Goal: Task Accomplishment & Management: Use online tool/utility

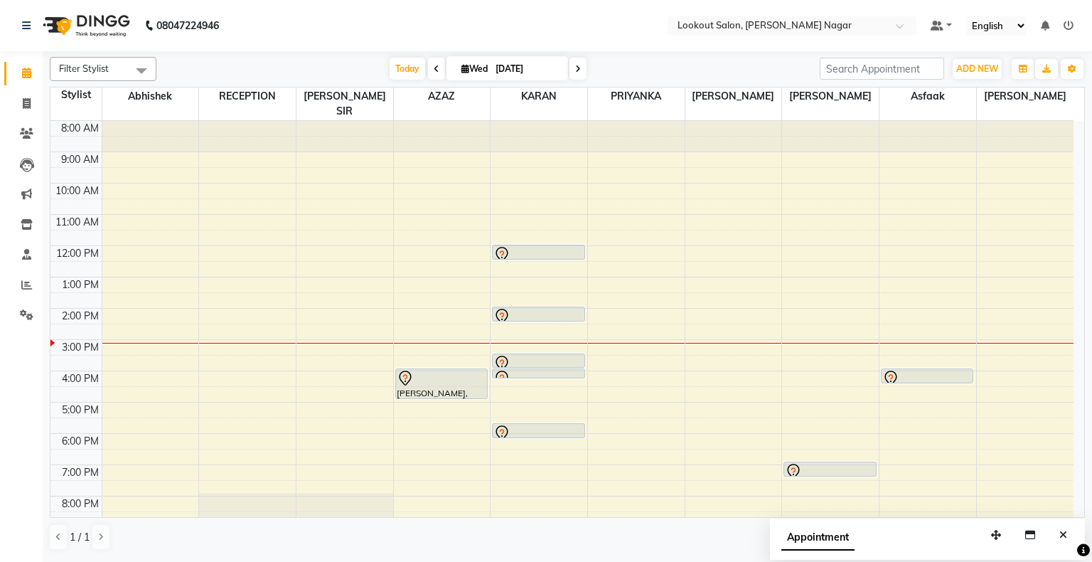
scroll to position [53, 0]
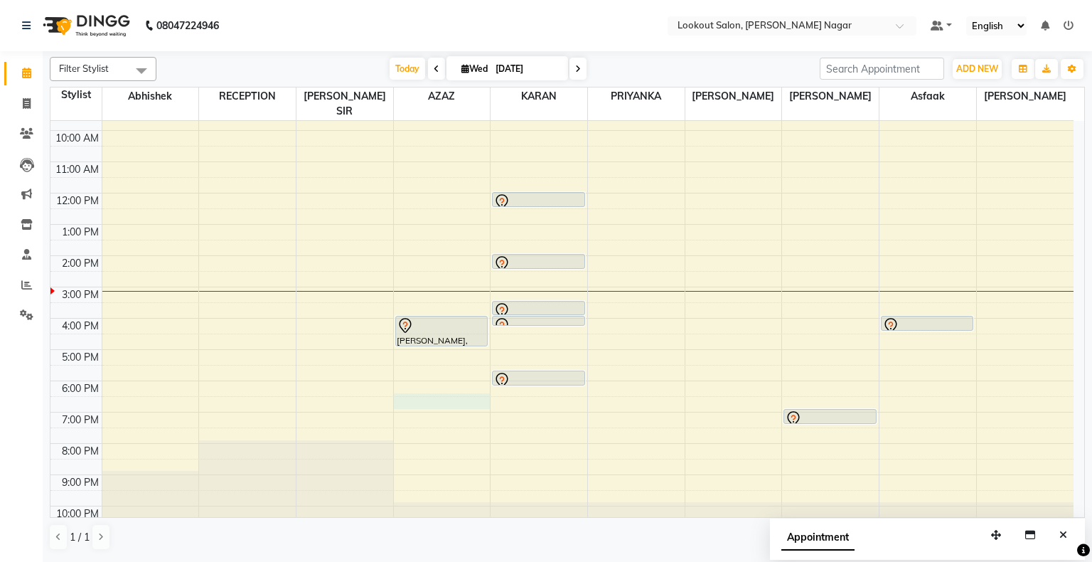
click at [447, 385] on div "8:00 AM 9:00 AM 10:00 AM 11:00 AM 12:00 PM 1:00 PM 2:00 PM 3:00 PM 4:00 PM 5:00…" at bounding box center [561, 302] width 1023 height 469
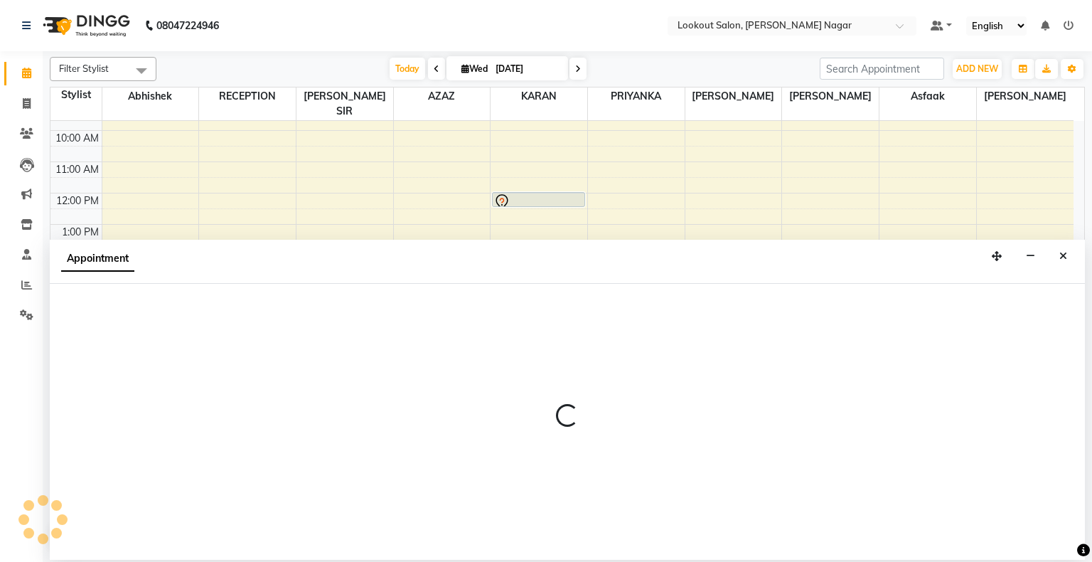
select select "11446"
select select "1110"
select select "tentative"
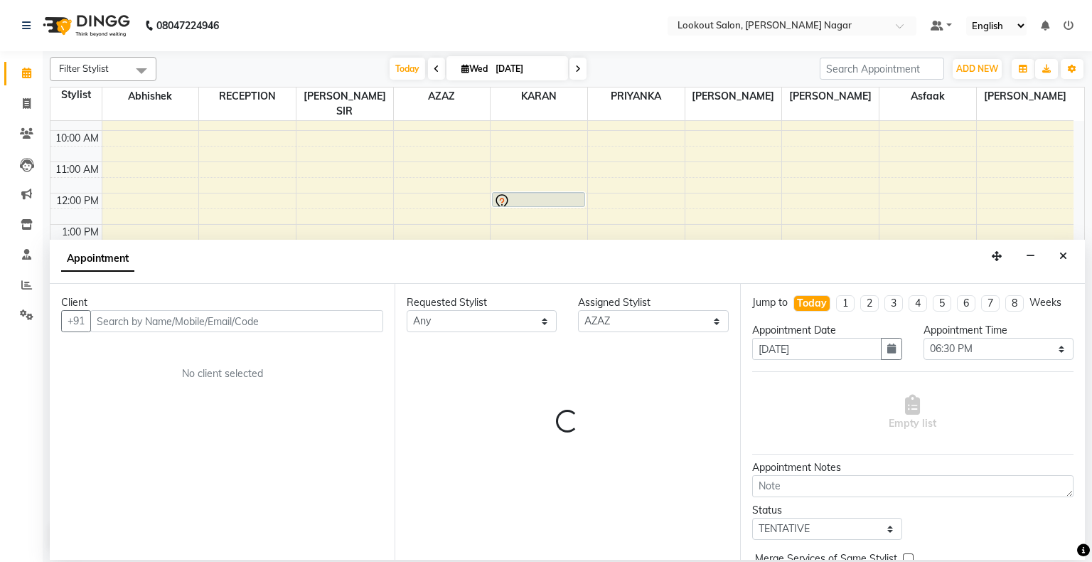
click at [447, 385] on div "Requested Stylist Any abhishek Asfaak [PERSON_NAME] [PERSON_NAME] PRIYANKA RECE…" at bounding box center [567, 422] width 345 height 276
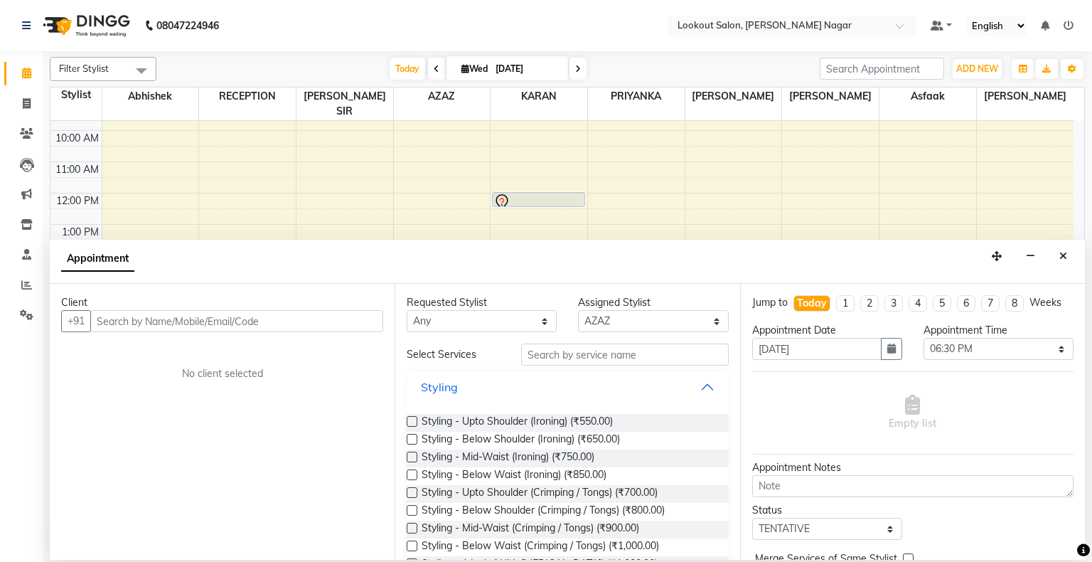
click at [447, 385] on div "Styling" at bounding box center [439, 386] width 37 height 17
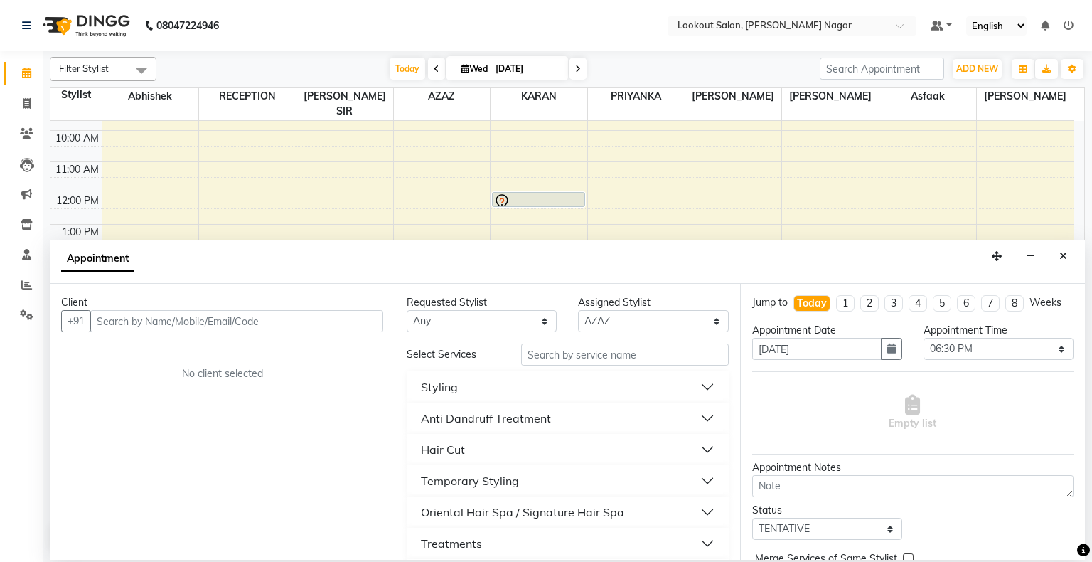
click at [447, 385] on div "Styling" at bounding box center [439, 386] width 37 height 17
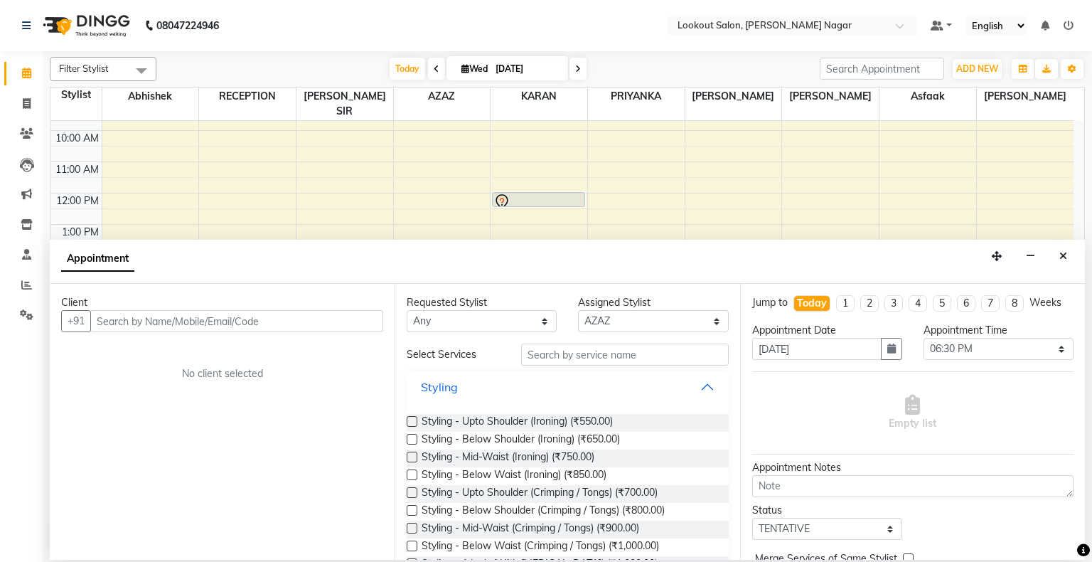
click at [447, 385] on div "Styling" at bounding box center [439, 386] width 37 height 17
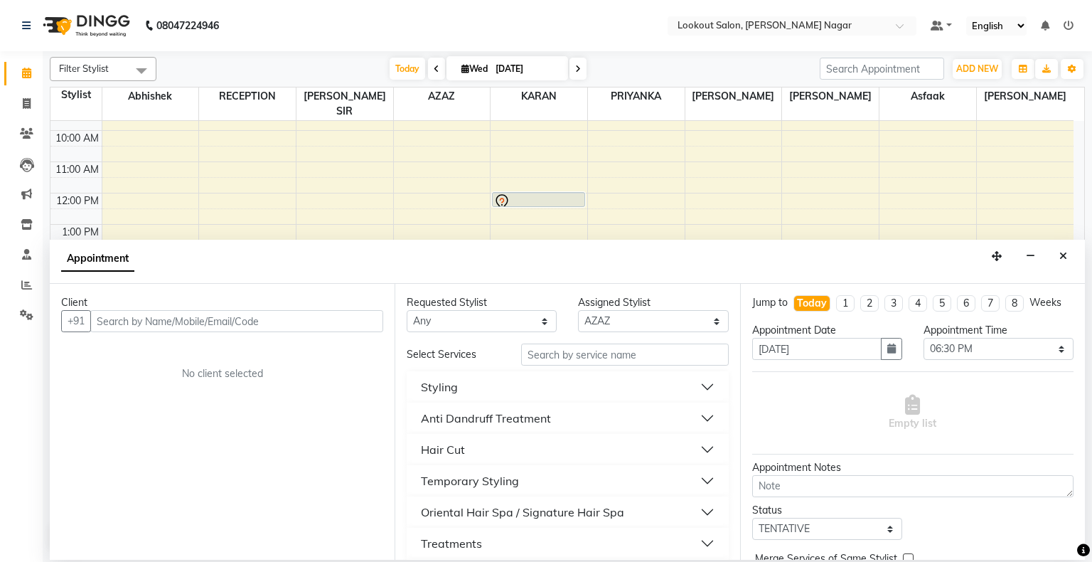
click at [447, 385] on div "Styling" at bounding box center [439, 386] width 37 height 17
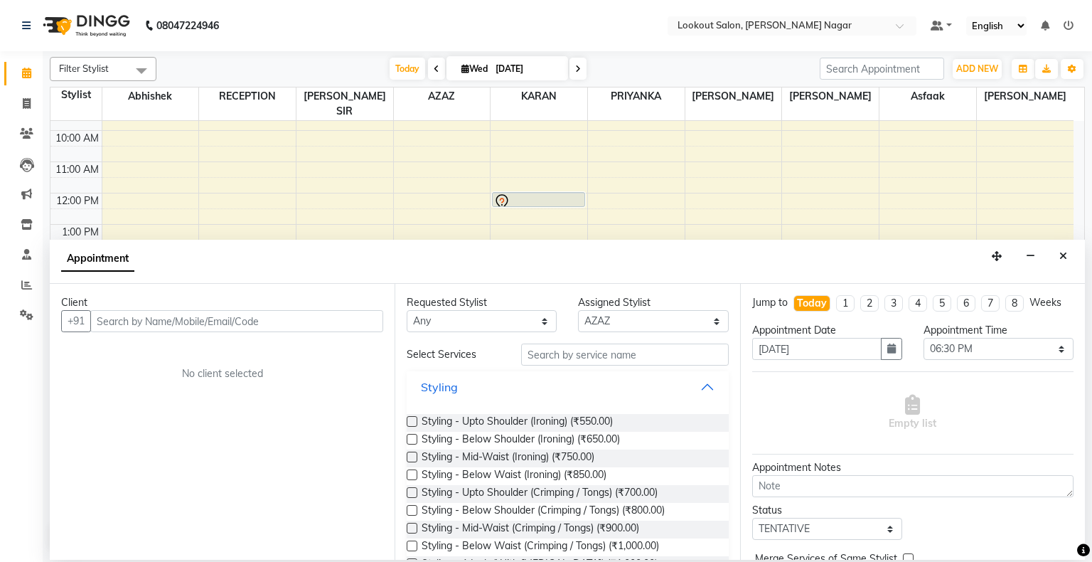
click at [444, 384] on div "Styling" at bounding box center [439, 386] width 37 height 17
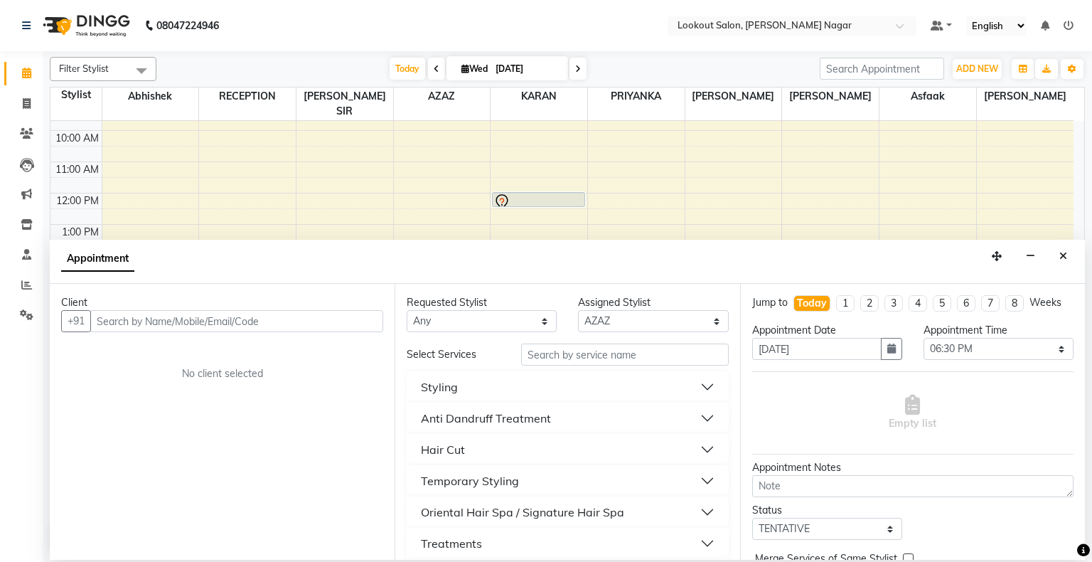
click at [444, 384] on div "Styling" at bounding box center [439, 386] width 37 height 17
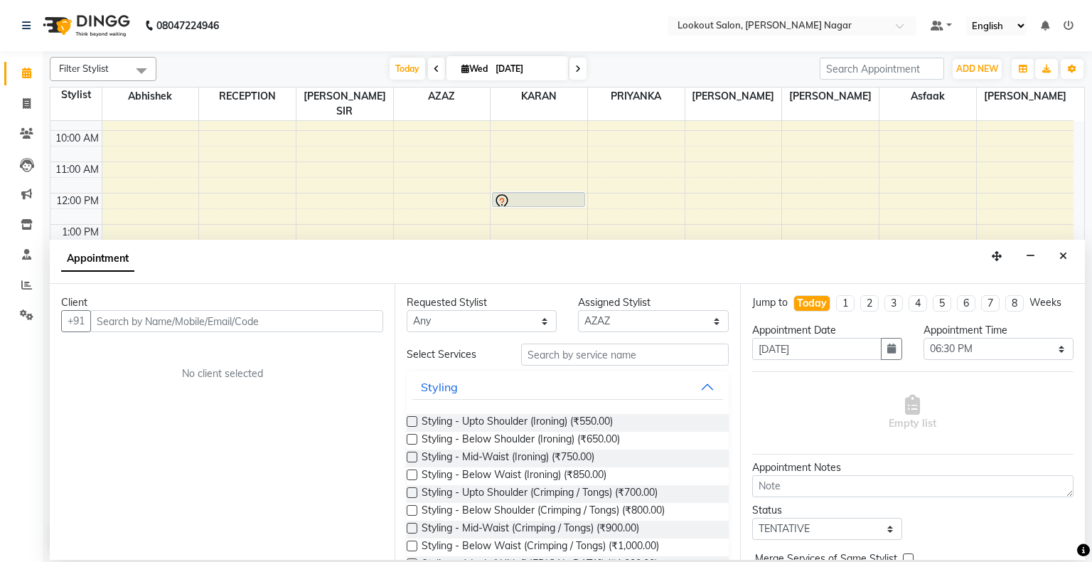
click at [1047, 249] on div "Appointment" at bounding box center [567, 262] width 1035 height 44
click at [1058, 258] on button "Close" at bounding box center [1063, 256] width 21 height 22
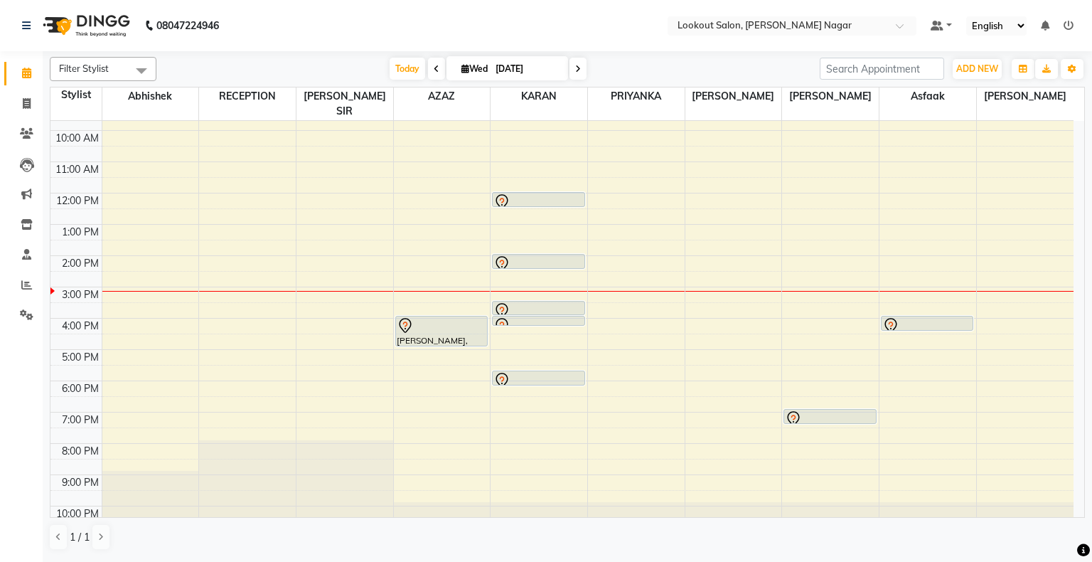
click at [1092, 265] on div "Filter Stylist Select All abhishek Asfaak [PERSON_NAME] [PERSON_NAME] PRIYANKA …" at bounding box center [568, 305] width 1050 height 508
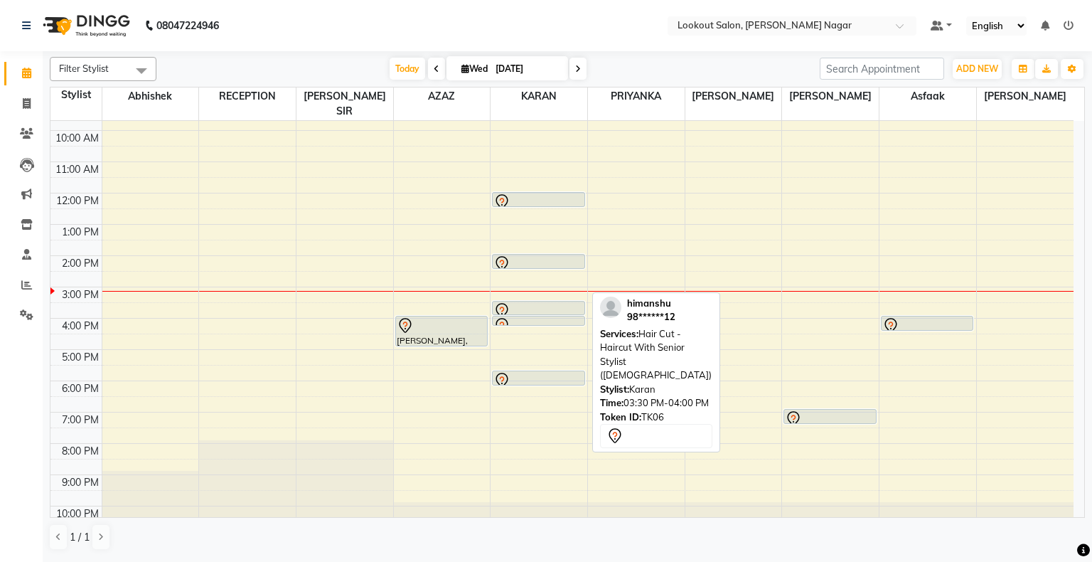
click at [524, 311] on div at bounding box center [538, 314] width 91 height 6
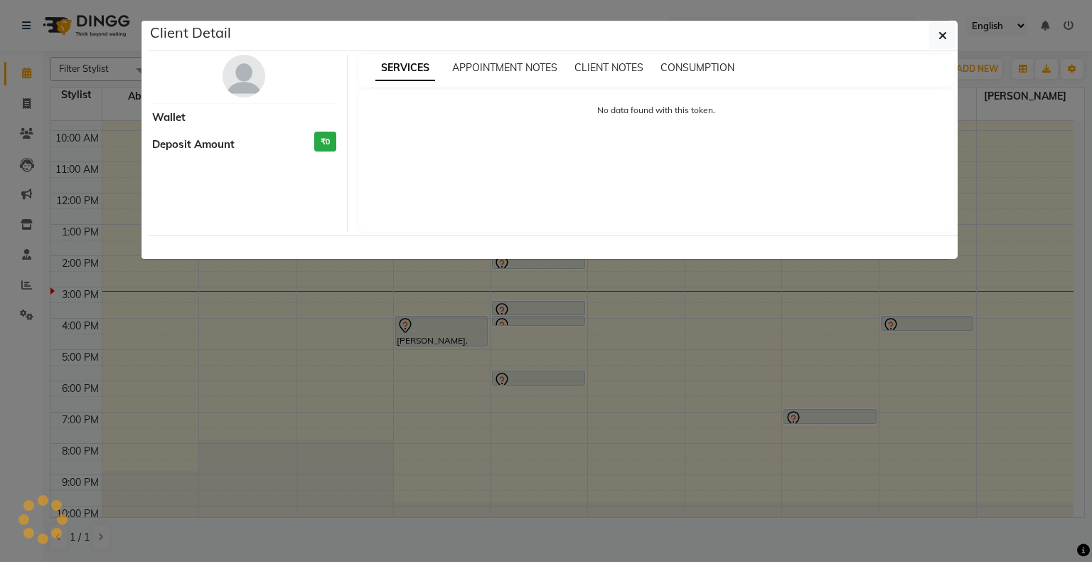
select select "7"
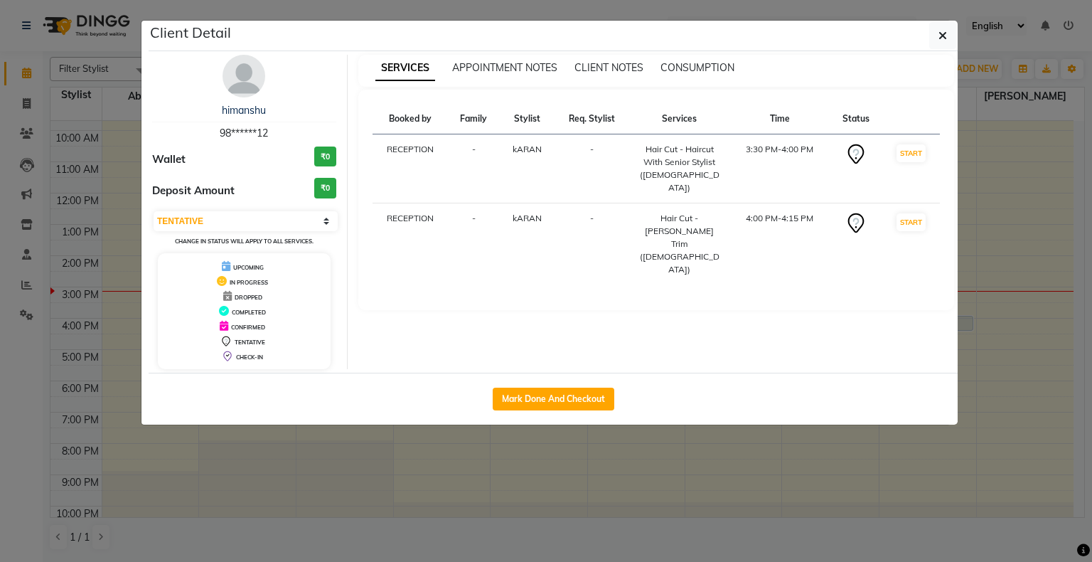
click at [524, 298] on div "SERVICES APPOINTMENT NOTES CLIENT NOTES CONSUMPTION Booked by Family Stylist Re…" at bounding box center [657, 212] width 618 height 314
click at [946, 31] on icon "button" at bounding box center [943, 35] width 9 height 11
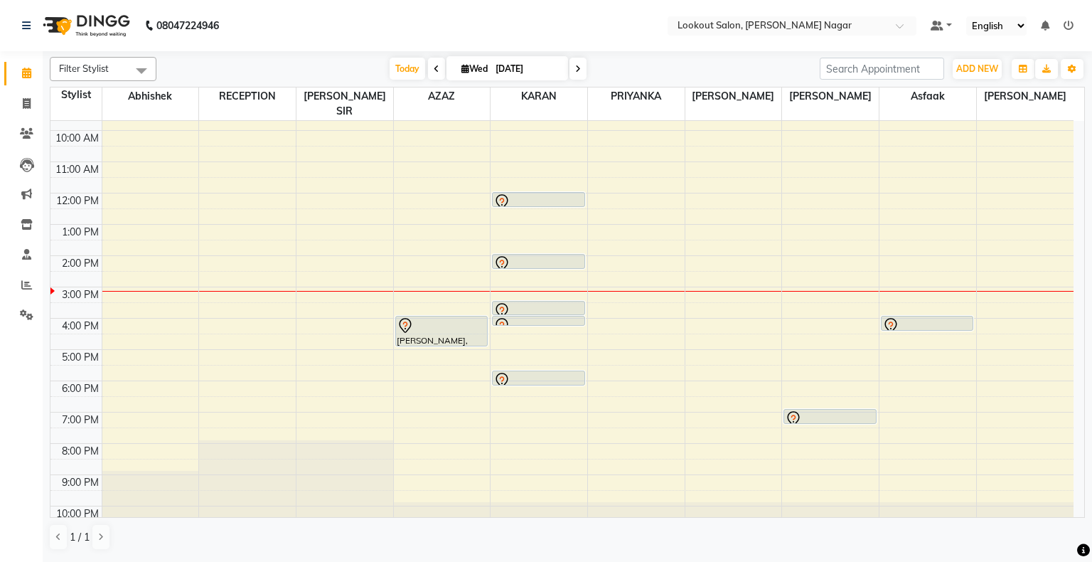
click at [1062, 10] on nav "08047224946 Select Location × Lookout Salon, [PERSON_NAME] Nagar Default Panel …" at bounding box center [546, 25] width 1092 height 51
